Goal: Task Accomplishment & Management: Manage account settings

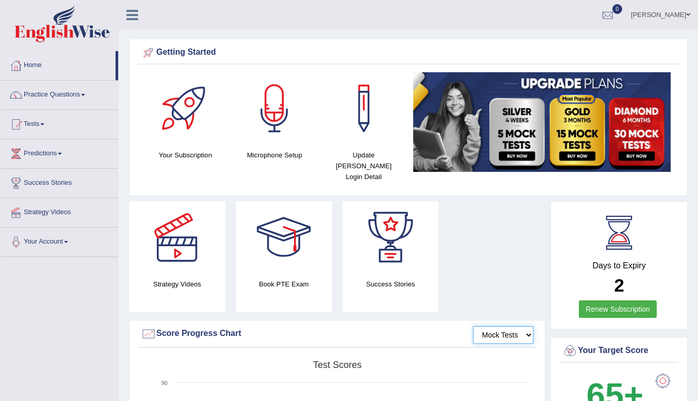
click at [496, 326] on select "Mock Tests" at bounding box center [503, 335] width 60 height 18
click at [181, 264] on div "Strategy Videos" at bounding box center [177, 256] width 96 height 111
click at [71, 97] on link "Practice Questions" at bounding box center [60, 93] width 118 height 26
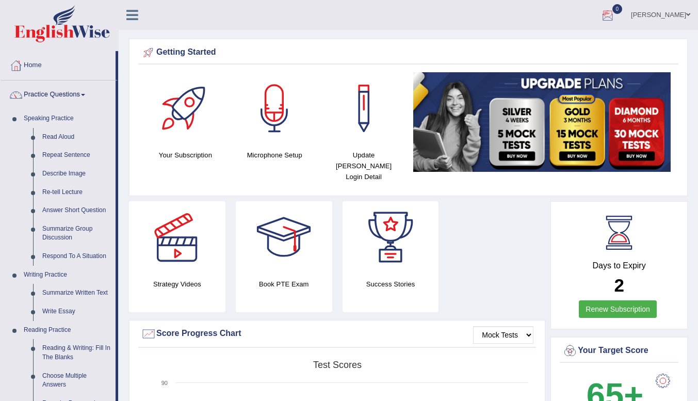
click at [657, 9] on link "[PERSON_NAME]" at bounding box center [660, 13] width 75 height 27
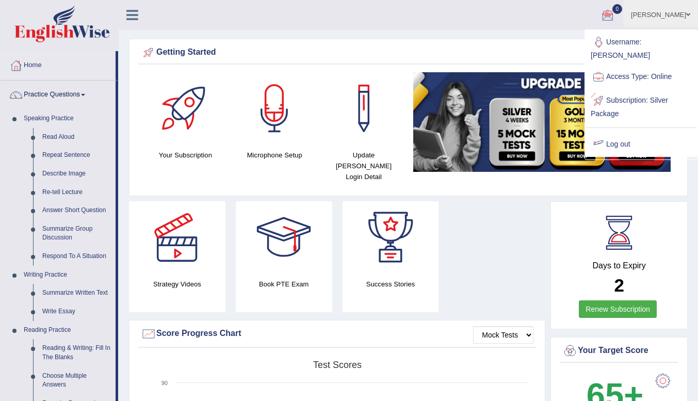
click at [608, 144] on link "Log out" at bounding box center [640, 144] width 111 height 24
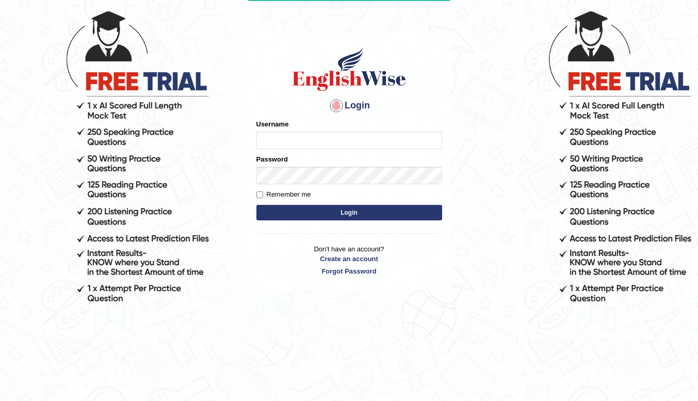
scroll to position [91, 0]
